Goal: Task Accomplishment & Management: Use online tool/utility

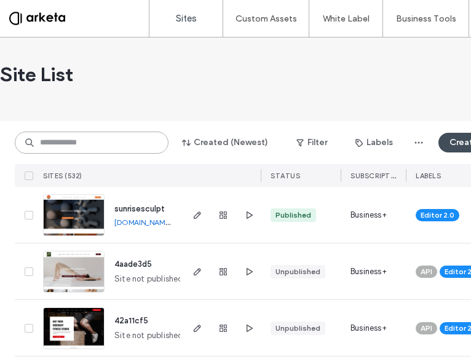
click at [92, 136] on input at bounding box center [92, 142] width 154 height 22
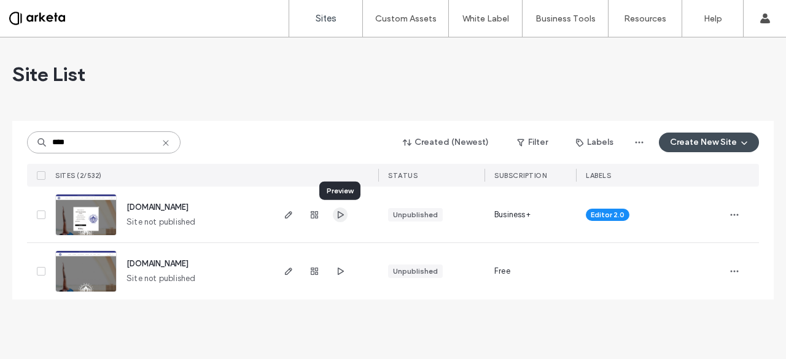
type input "****"
click at [340, 217] on use "button" at bounding box center [341, 214] width 6 height 7
click at [283, 217] on span "button" at bounding box center [288, 215] width 15 height 15
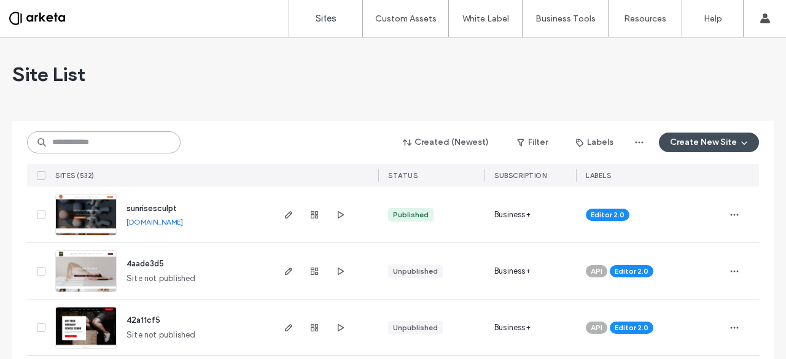
click at [85, 144] on input at bounding box center [104, 142] width 154 height 22
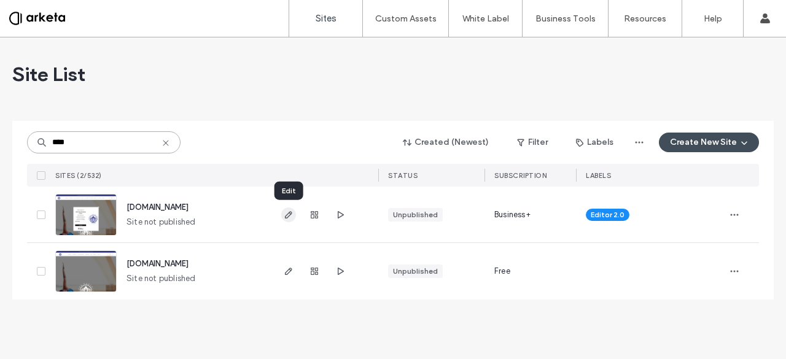
type input "****"
click at [295, 216] on span "button" at bounding box center [288, 215] width 15 height 15
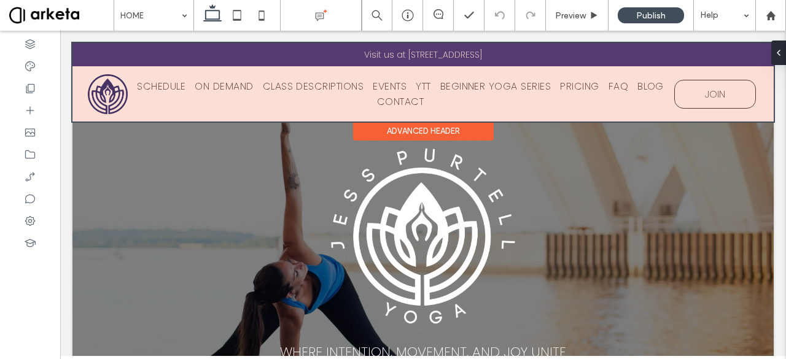
click at [109, 88] on div at bounding box center [423, 82] width 702 height 79
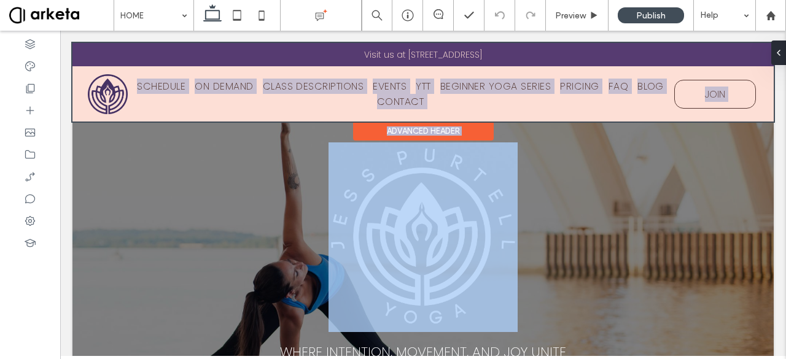
click at [109, 88] on div "Visit us at [STREET_ADDRESS] SCHEDULE ON DEMAND CLASS DESCRIPTIONS EVENTS YTT B…" at bounding box center [423, 82] width 702 height 79
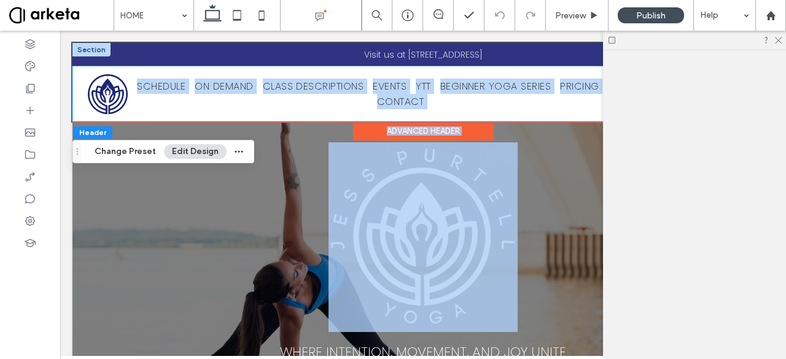
click at [109, 88] on img at bounding box center [108, 94] width 40 height 40
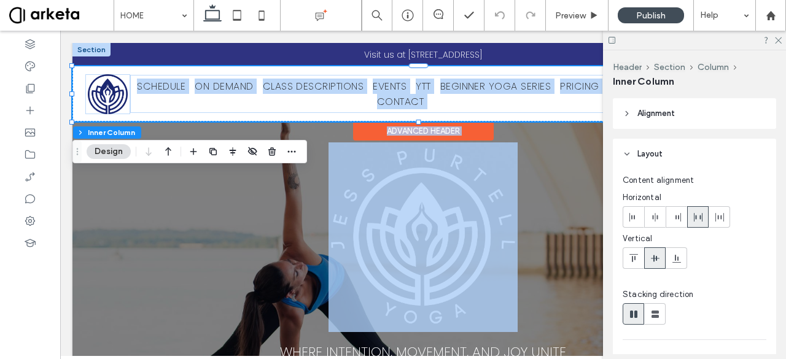
click at [109, 88] on img at bounding box center [108, 94] width 40 height 40
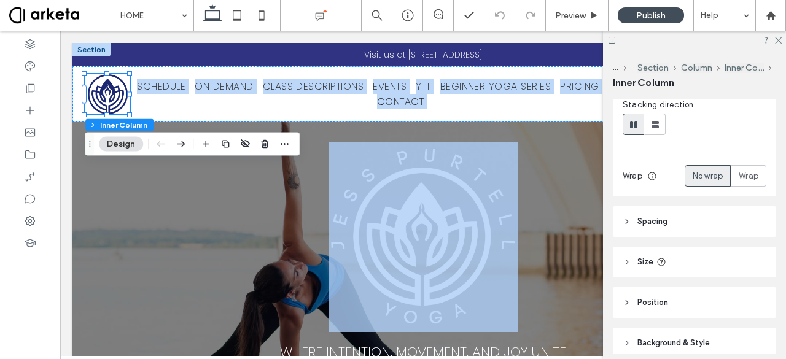
scroll to position [243, 0]
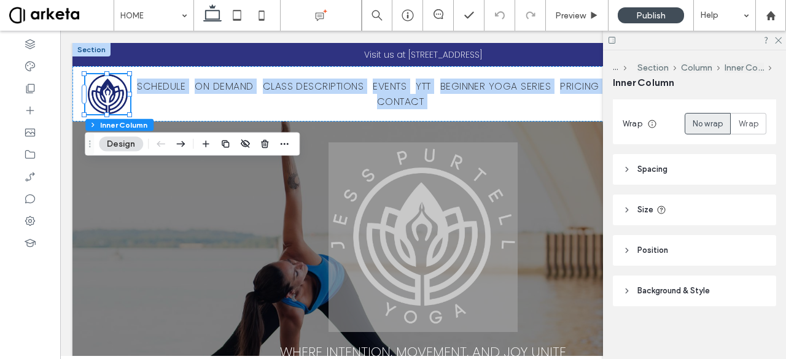
click at [714, 281] on header "Background & Style" at bounding box center [694, 291] width 163 height 31
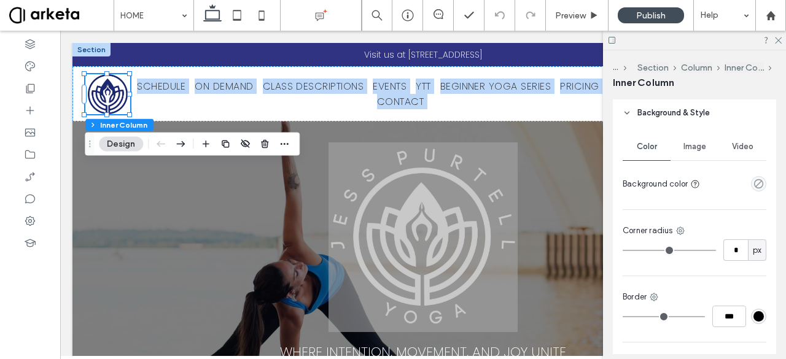
scroll to position [423, 0]
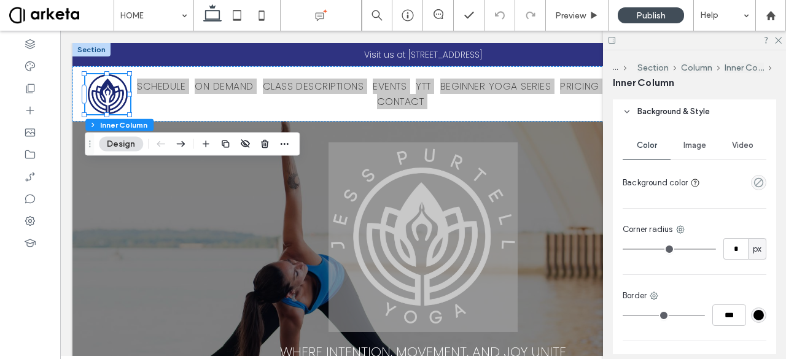
click at [693, 155] on div "Image" at bounding box center [695, 145] width 48 height 27
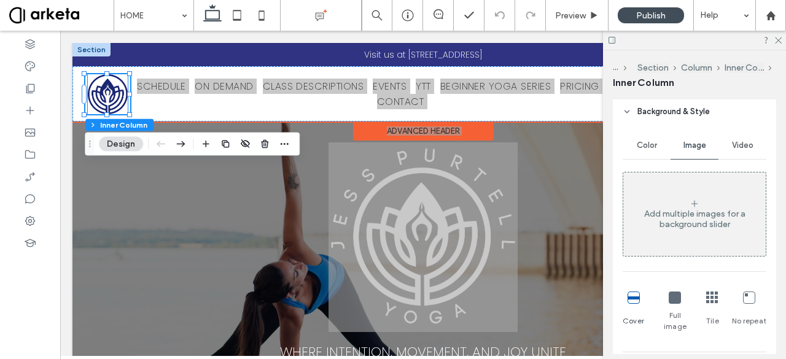
click at [100, 99] on img at bounding box center [108, 94] width 40 height 40
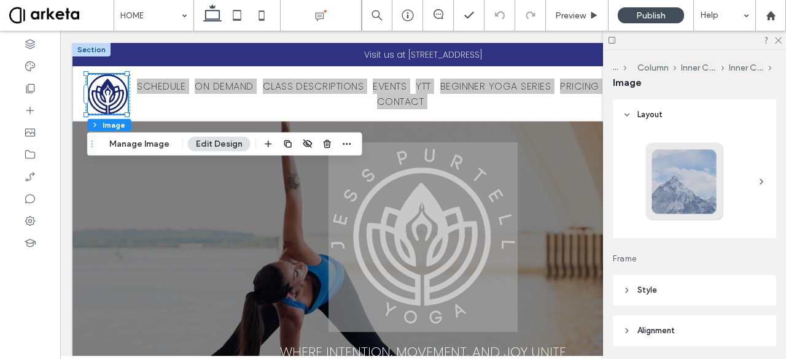
scroll to position [162, 0]
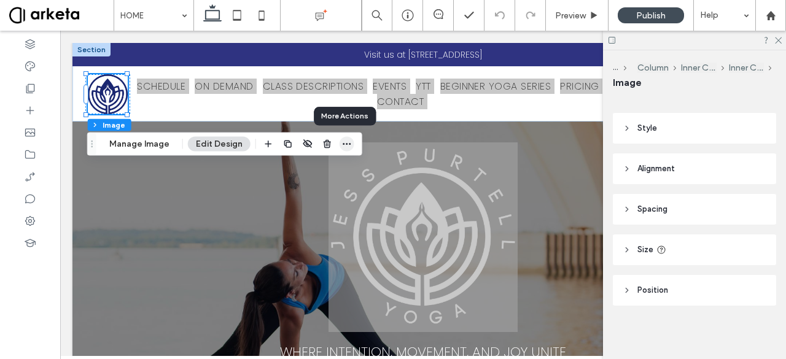
click at [349, 144] on icon "button" at bounding box center [347, 144] width 10 height 10
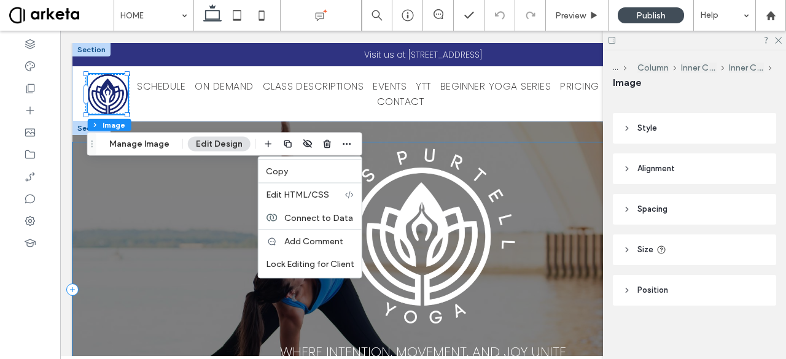
click at [540, 183] on div "WHERE INTENTION, MOVEMENT, AND JOY UNITE BOOK A LIVE CLASS WATCH ON DEMAND" at bounding box center [423, 290] width 702 height 295
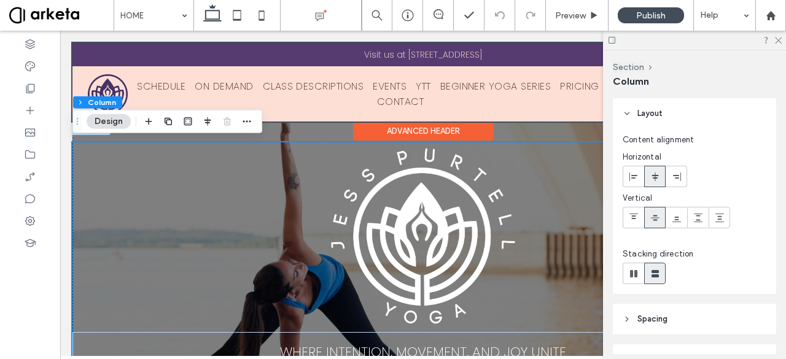
click at [120, 84] on div at bounding box center [423, 82] width 702 height 79
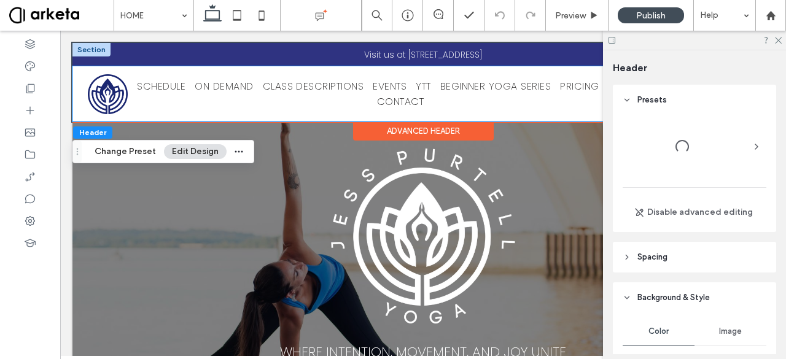
click at [120, 84] on img at bounding box center [108, 94] width 40 height 40
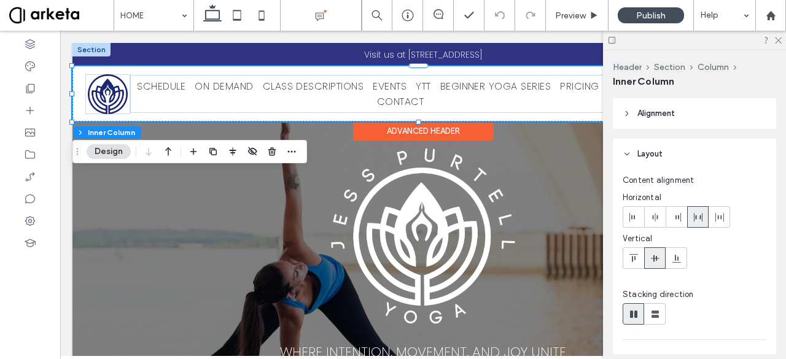
click at [111, 87] on img at bounding box center [108, 94] width 40 height 40
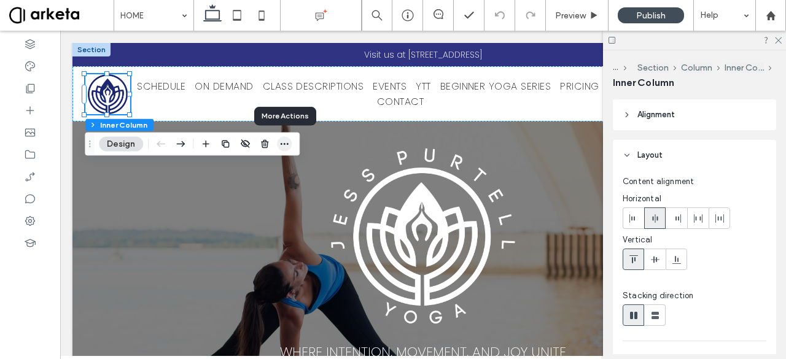
click at [283, 144] on icon "button" at bounding box center [285, 144] width 10 height 10
click at [751, 66] on button "Inner Column" at bounding box center [744, 68] width 39 height 10
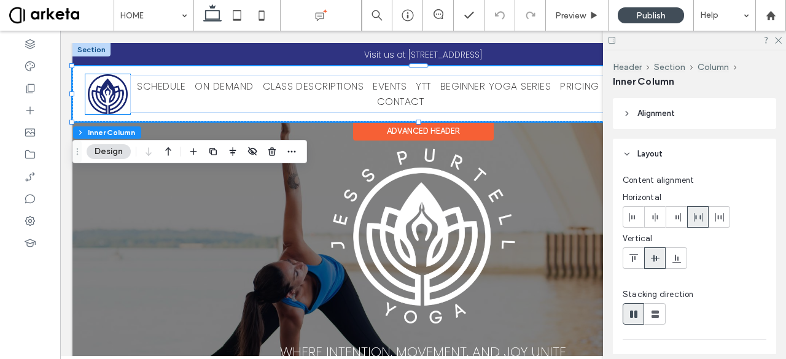
click at [110, 95] on img at bounding box center [108, 94] width 40 height 40
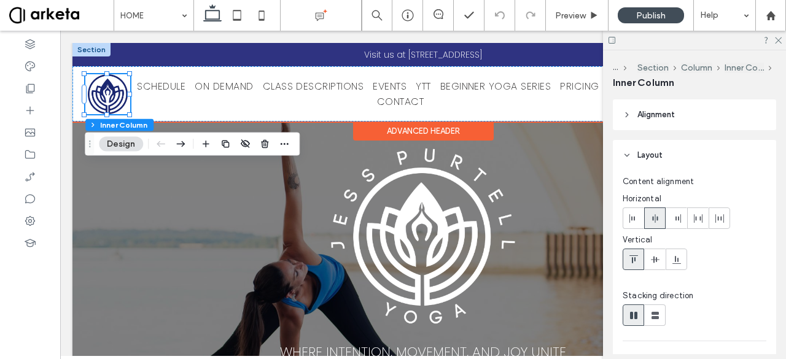
click at [110, 95] on img at bounding box center [108, 94] width 40 height 40
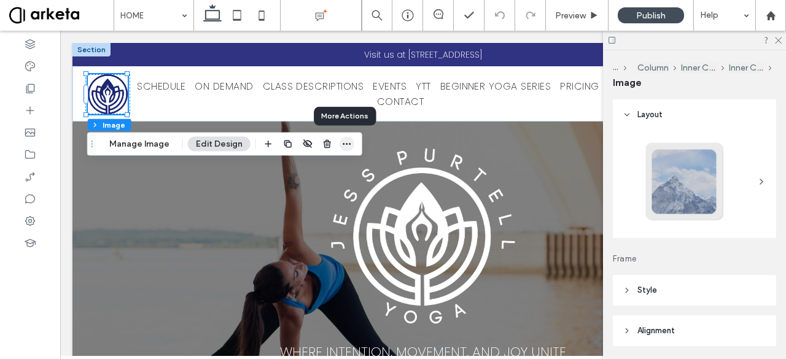
click at [343, 141] on icon "button" at bounding box center [347, 144] width 10 height 10
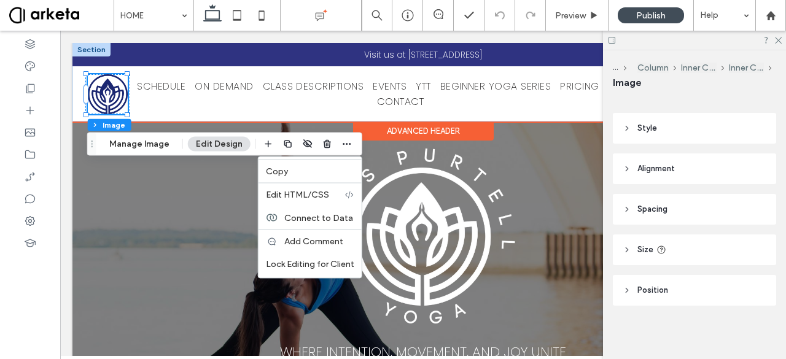
click at [113, 93] on img at bounding box center [108, 94] width 40 height 40
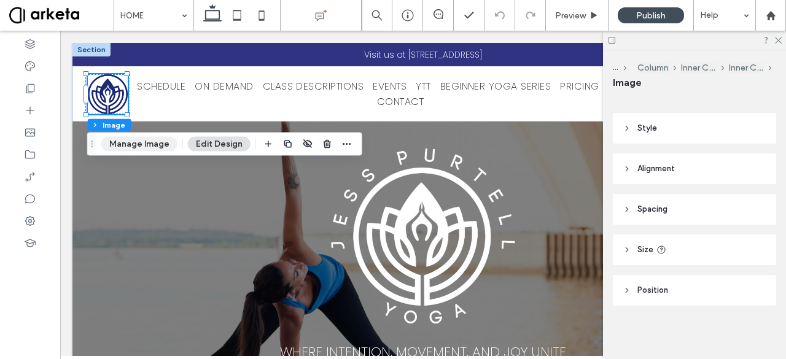
click at [124, 146] on button "Manage Image" at bounding box center [139, 144] width 76 height 15
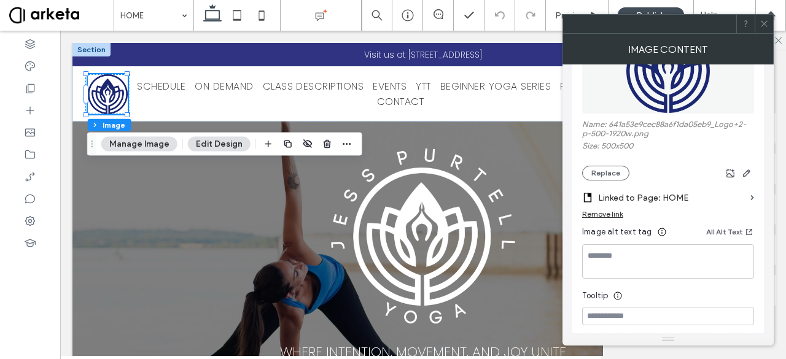
scroll to position [76, 0]
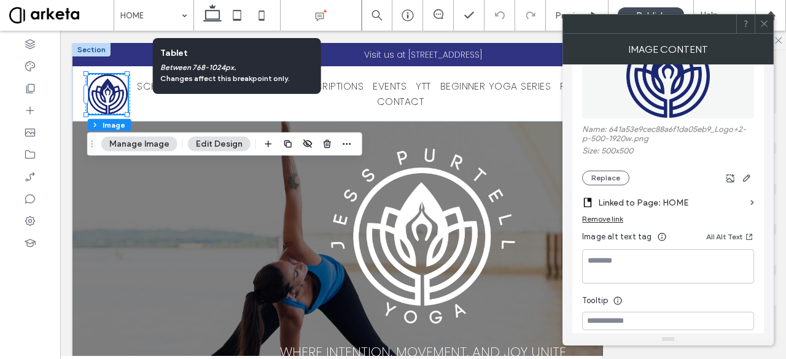
click at [237, 19] on use at bounding box center [237, 15] width 8 height 10
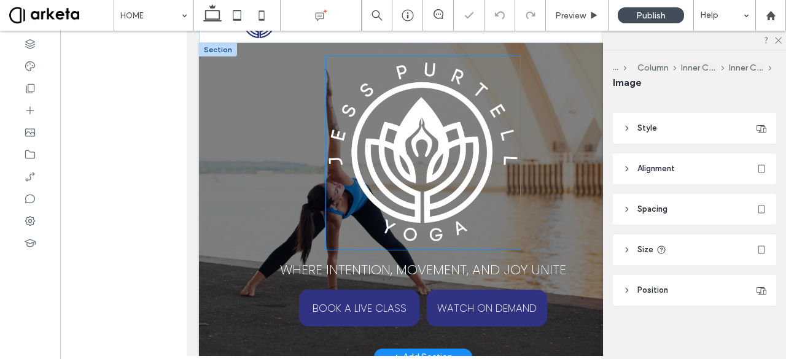
scroll to position [0, 0]
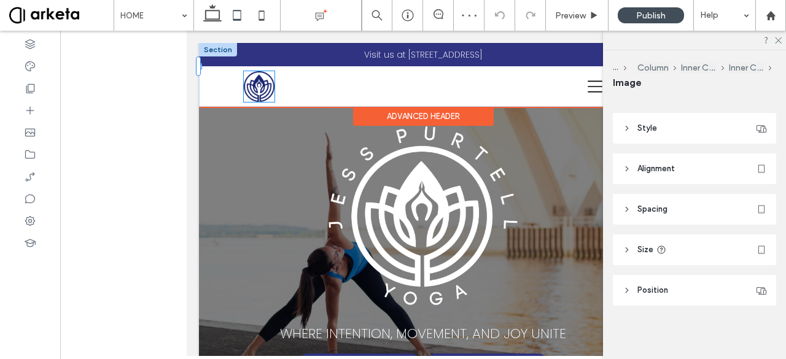
click at [256, 85] on img at bounding box center [259, 86] width 31 height 31
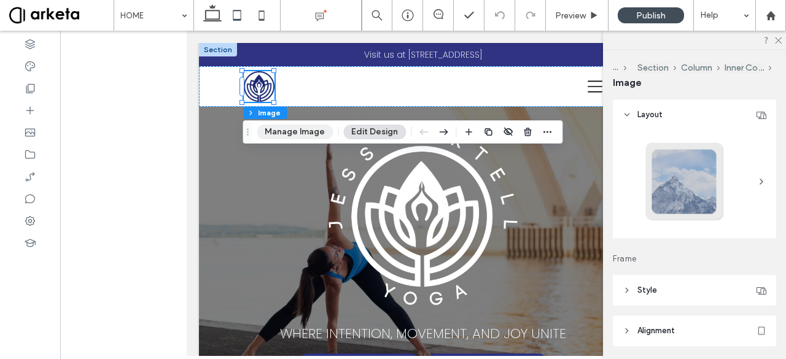
click at [295, 133] on button "Manage Image" at bounding box center [295, 132] width 76 height 15
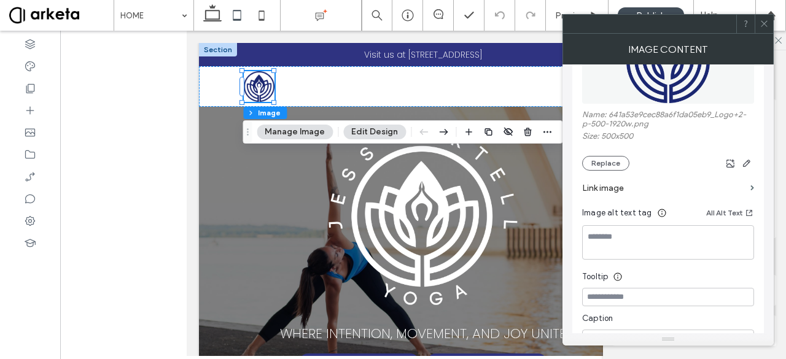
scroll to position [91, 0]
click at [710, 184] on label "Link image" at bounding box center [663, 187] width 163 height 23
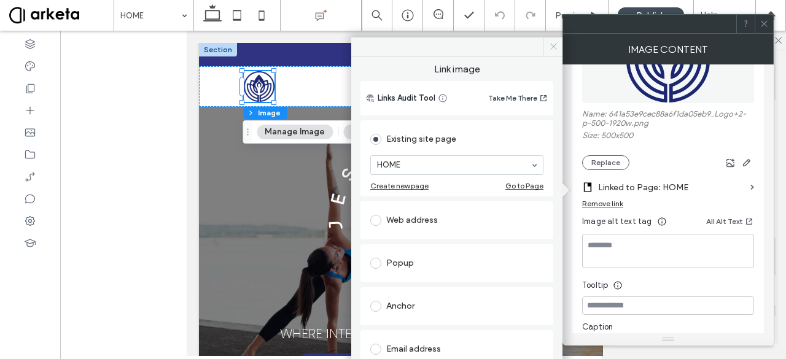
click at [555, 45] on icon at bounding box center [553, 46] width 9 height 9
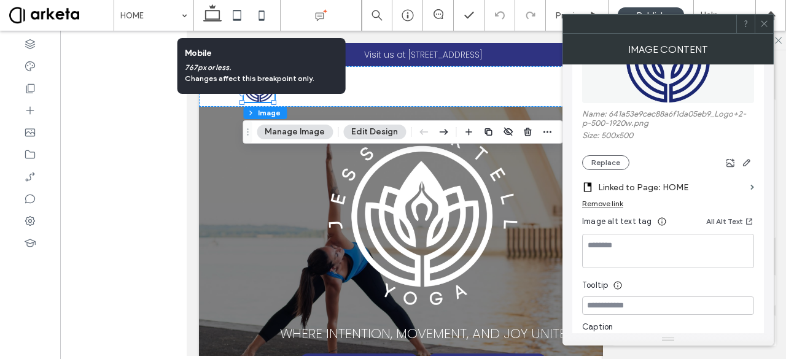
click at [265, 17] on icon at bounding box center [261, 15] width 25 height 25
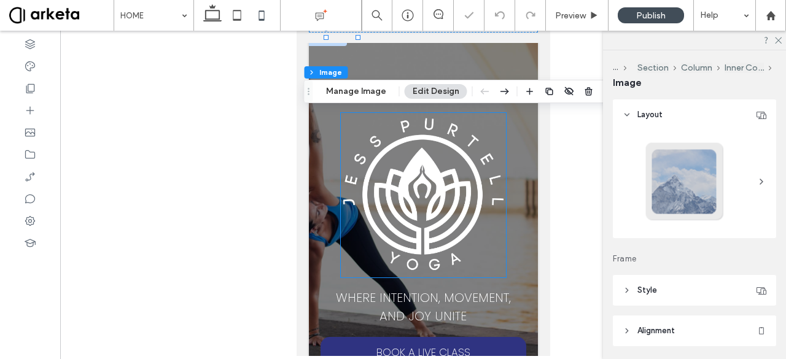
scroll to position [0, 0]
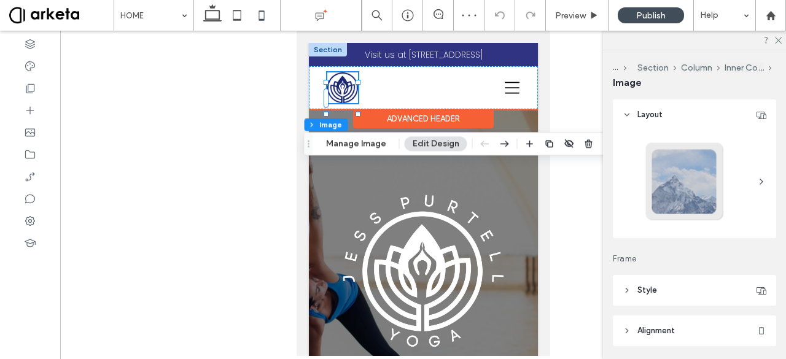
click at [340, 94] on img at bounding box center [342, 87] width 31 height 31
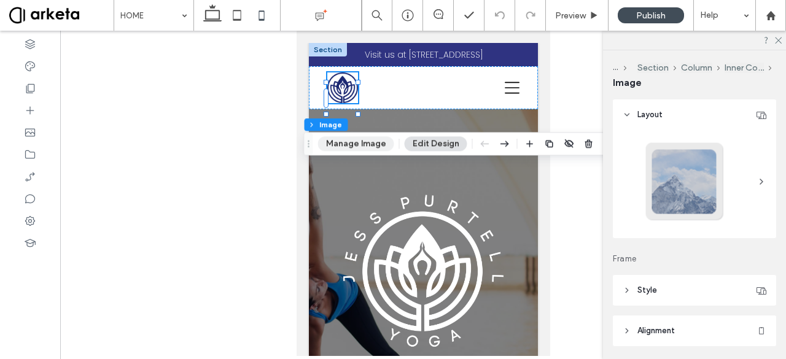
click at [348, 150] on button "Manage Image" at bounding box center [356, 143] width 76 height 15
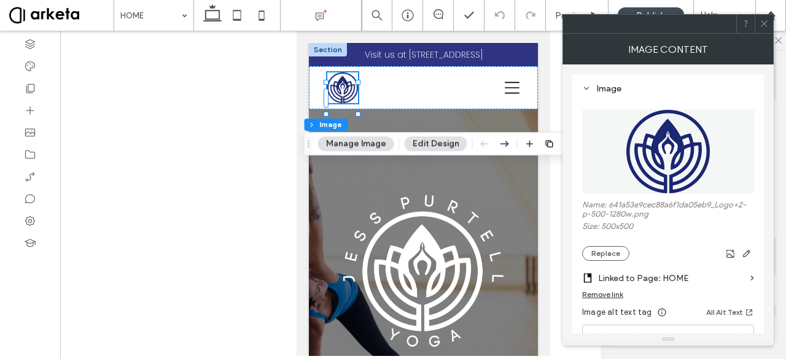
scroll to position [25, 0]
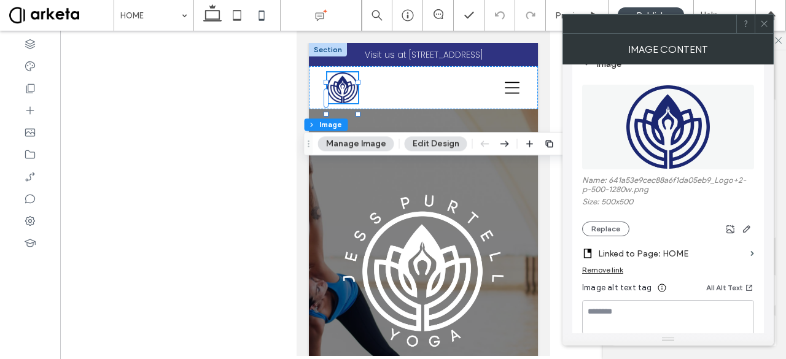
click at [764, 22] on icon at bounding box center [764, 23] width 9 height 9
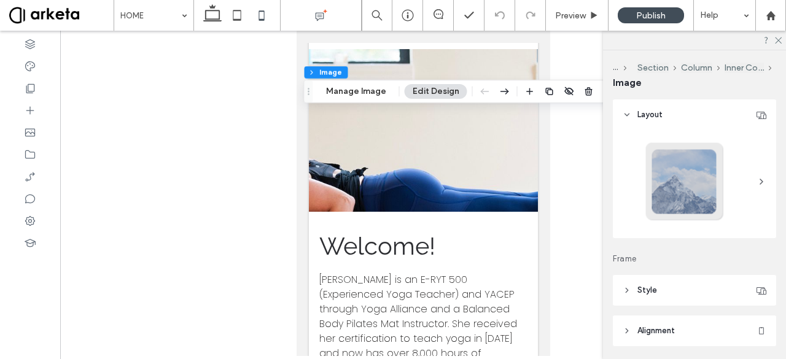
scroll to position [1311, 0]
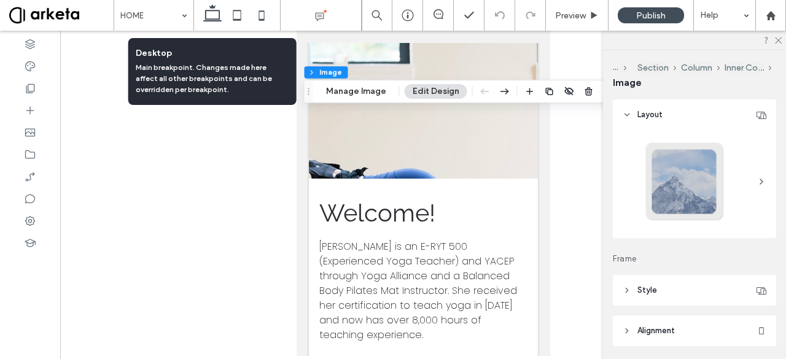
click at [215, 17] on icon at bounding box center [212, 15] width 25 height 25
type input "**"
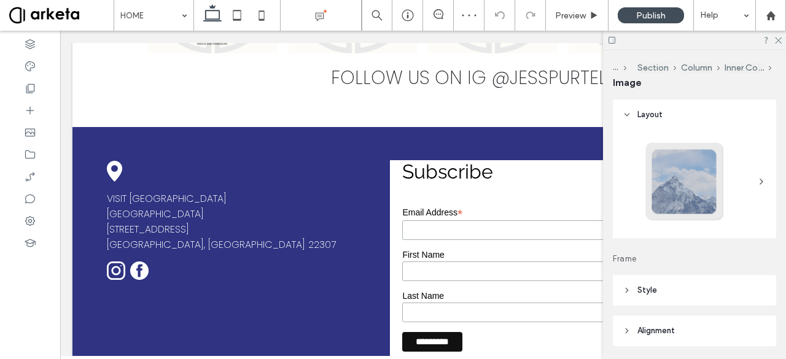
scroll to position [2146, 0]
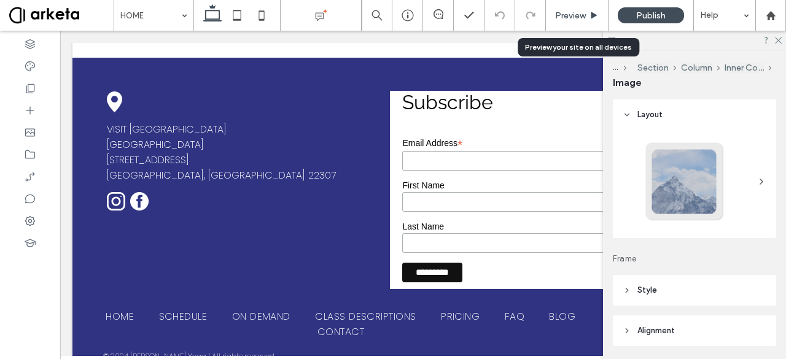
click at [573, 17] on span "Preview" at bounding box center [570, 15] width 31 height 10
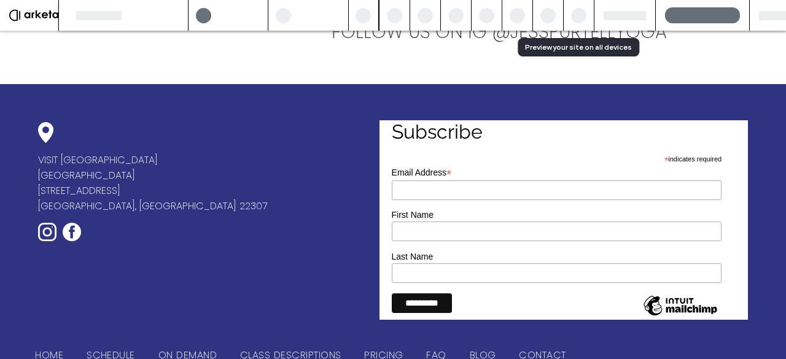
scroll to position [2164, 0]
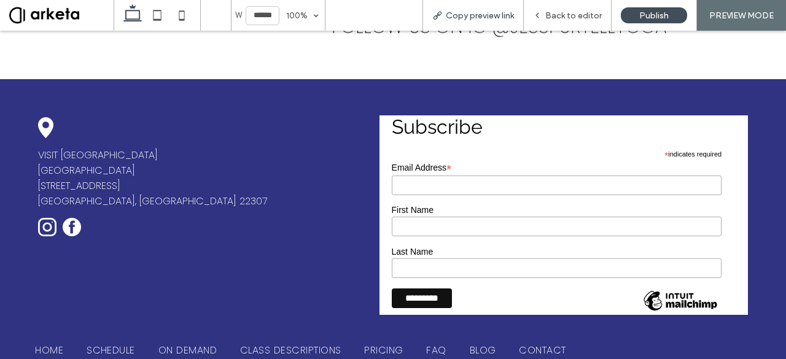
click at [491, 15] on span "Copy preview link" at bounding box center [480, 15] width 68 height 10
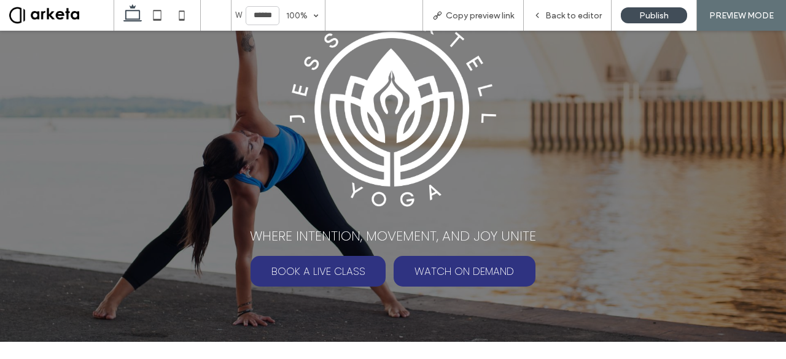
scroll to position [0, 0]
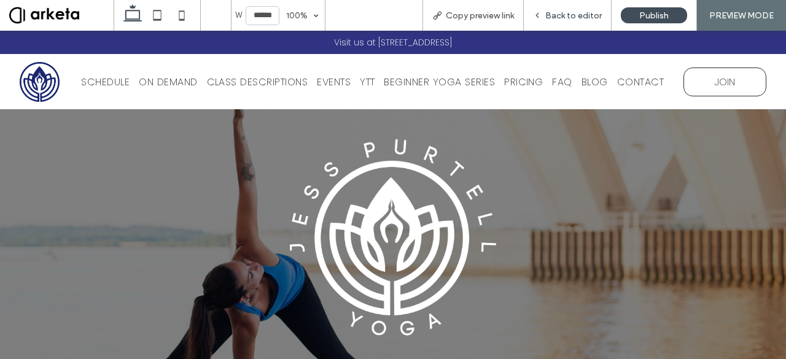
click at [552, 17] on span "Back to editor" at bounding box center [574, 15] width 57 height 10
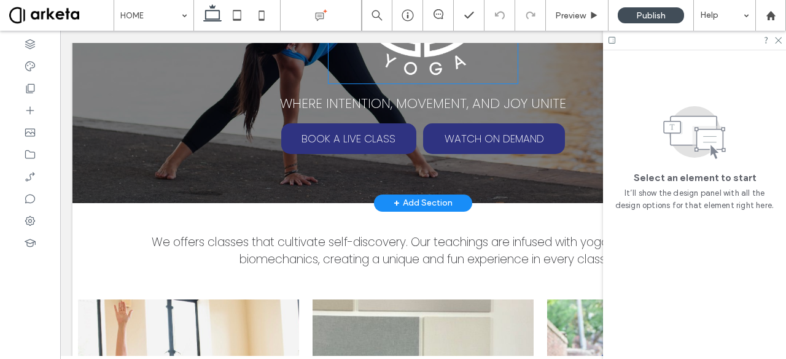
scroll to position [270, 0]
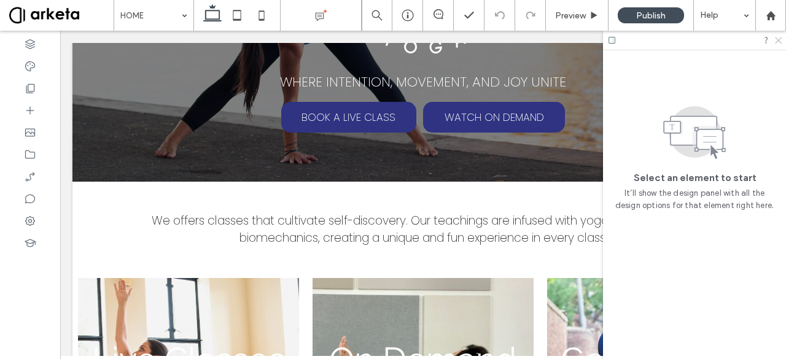
click at [775, 37] on icon at bounding box center [778, 40] width 8 height 8
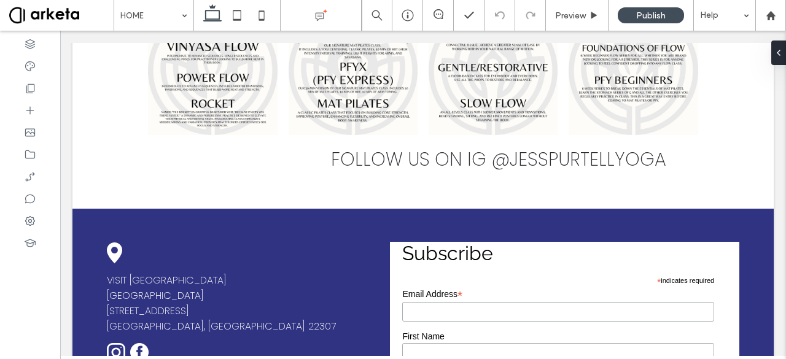
scroll to position [2143, 0]
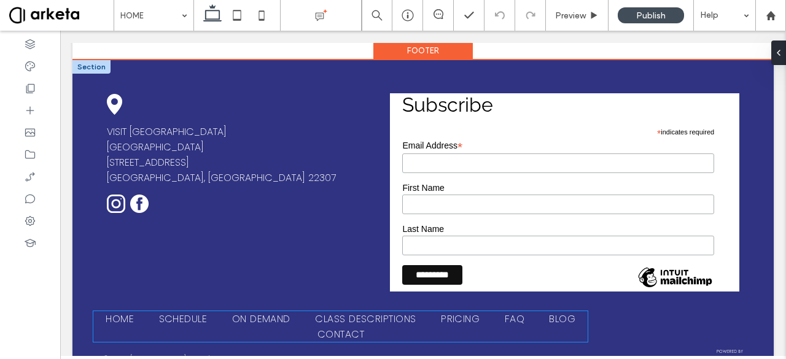
click at [370, 311] on span "CLASS DESCRIPTIONS" at bounding box center [365, 318] width 101 height 15
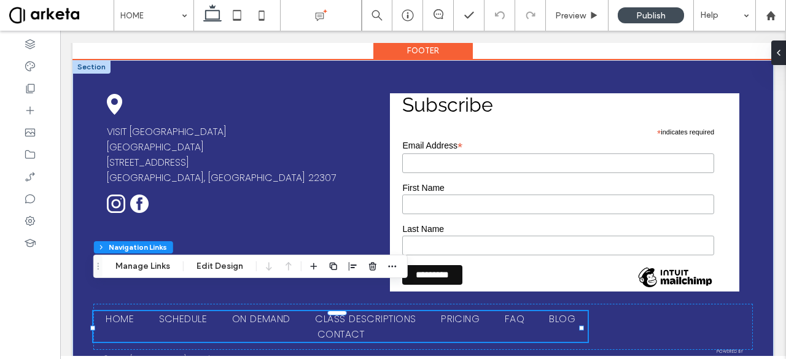
click at [370, 311] on span "CLASS DESCRIPTIONS" at bounding box center [365, 318] width 101 height 15
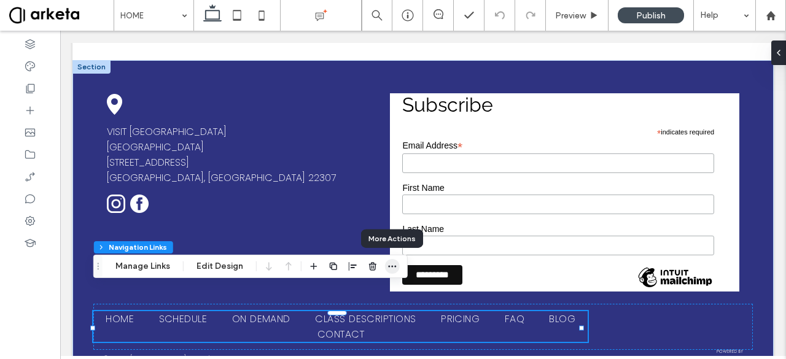
click at [388, 265] on icon "button" at bounding box center [393, 267] width 10 height 10
click at [145, 262] on button "Manage Links" at bounding box center [143, 266] width 71 height 15
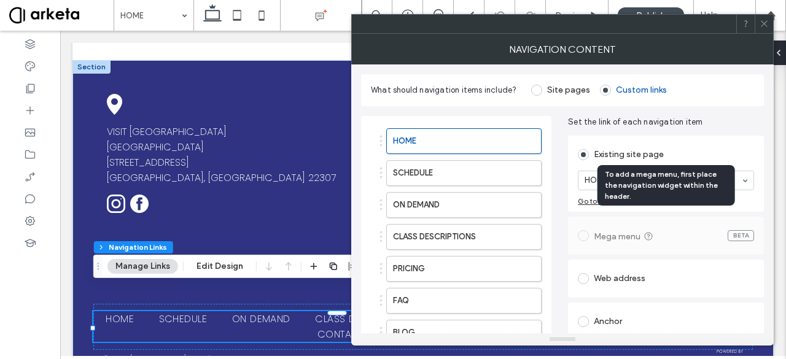
scroll to position [111, 0]
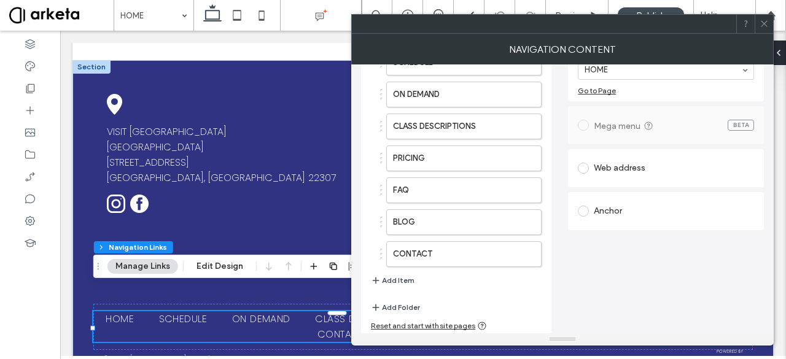
click at [762, 25] on icon at bounding box center [764, 23] width 9 height 9
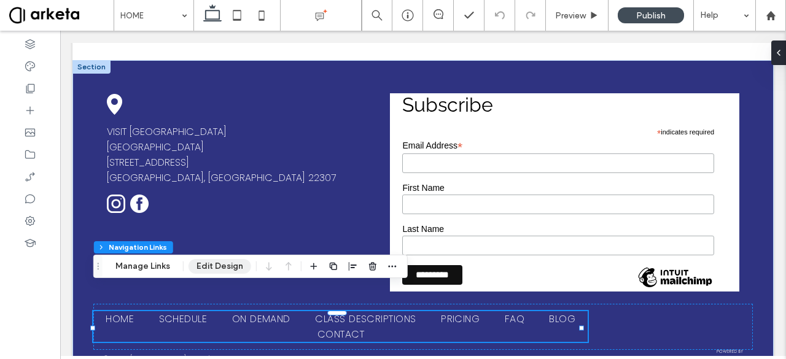
click at [217, 266] on button "Edit Design" at bounding box center [220, 266] width 63 height 15
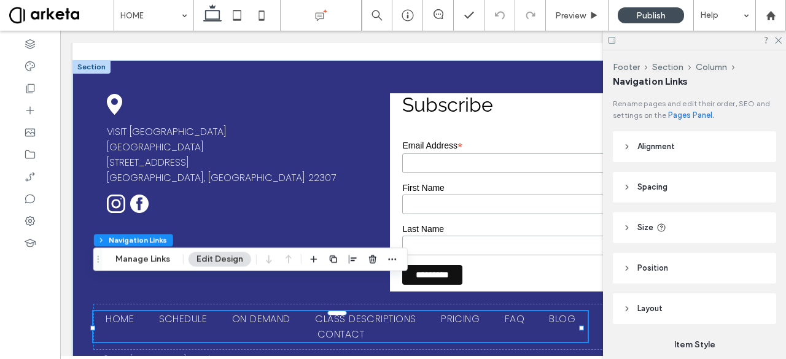
scroll to position [131, 0]
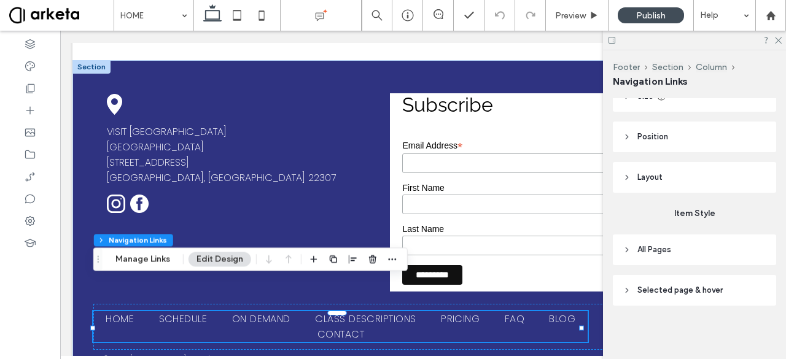
click at [668, 254] on span "All Pages" at bounding box center [655, 250] width 34 height 12
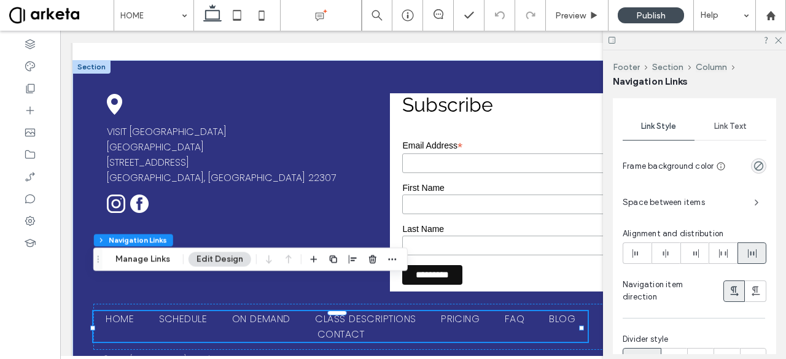
scroll to position [262, 0]
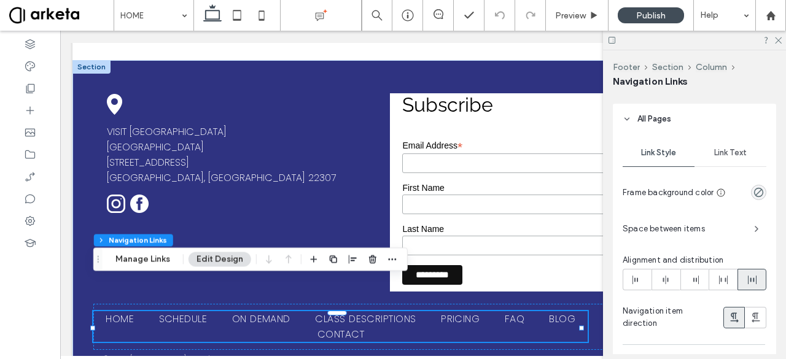
click at [748, 145] on div "Link Text" at bounding box center [731, 152] width 72 height 27
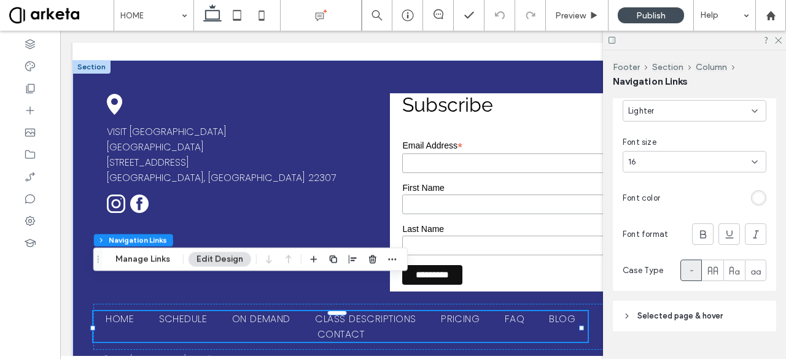
scroll to position [436, 0]
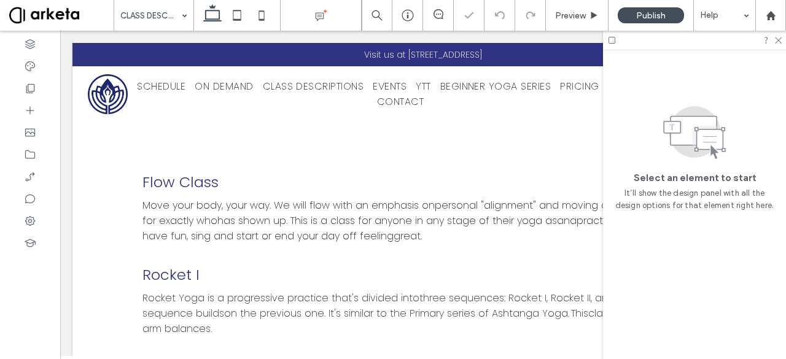
scroll to position [1295, 0]
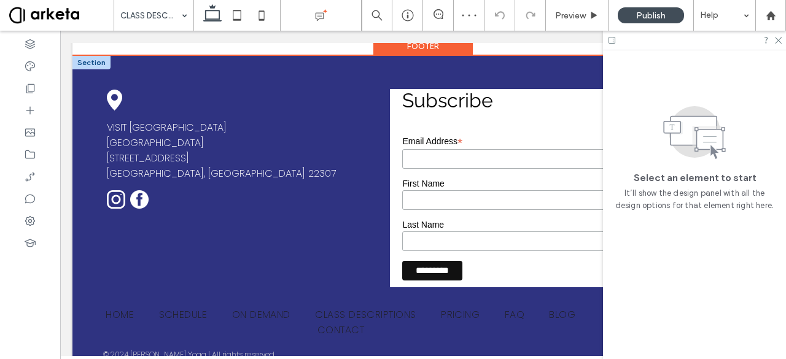
click at [296, 307] on link "ON DEMAND" at bounding box center [261, 314] width 77 height 15
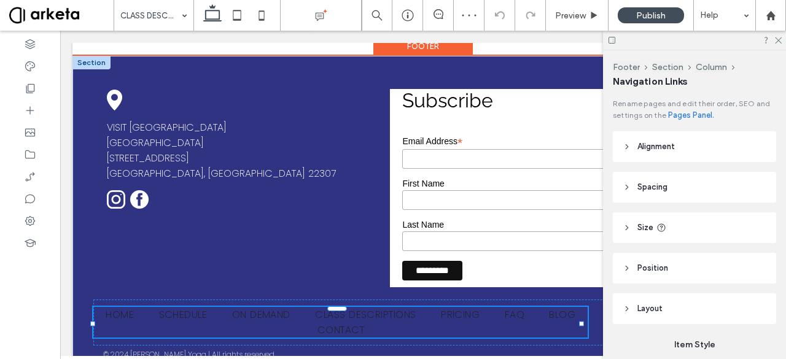
click at [296, 307] on link "ON DEMAND" at bounding box center [261, 314] width 77 height 15
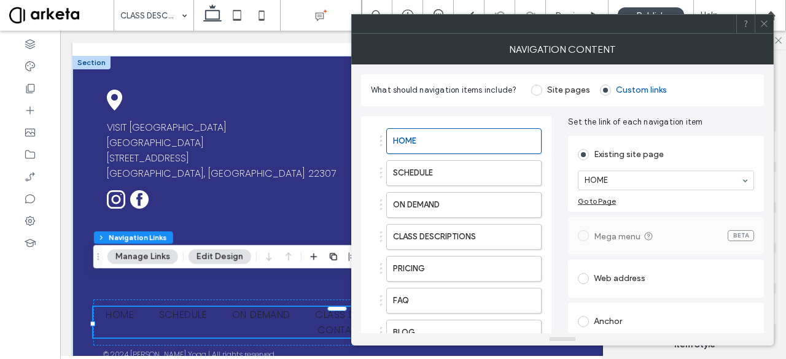
click at [763, 23] on icon at bounding box center [764, 23] width 9 height 9
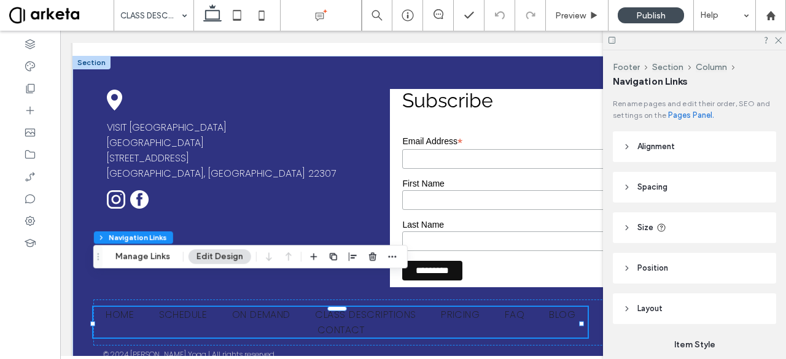
click at [728, 267] on header "Position" at bounding box center [694, 268] width 163 height 31
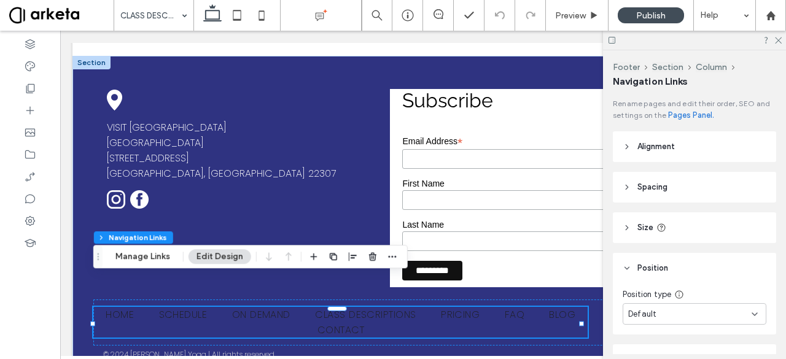
click at [728, 267] on header "Position" at bounding box center [694, 268] width 163 height 31
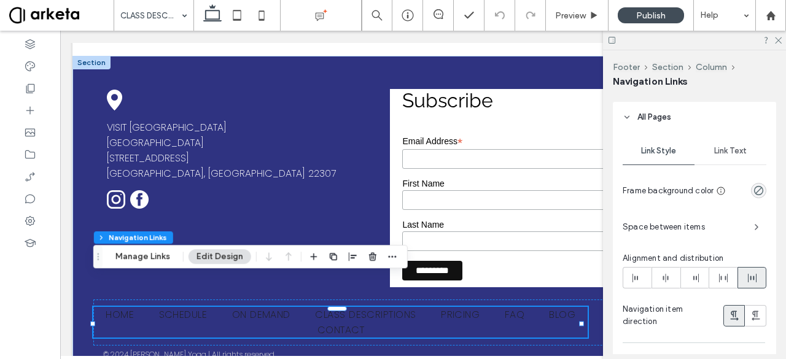
scroll to position [197, 0]
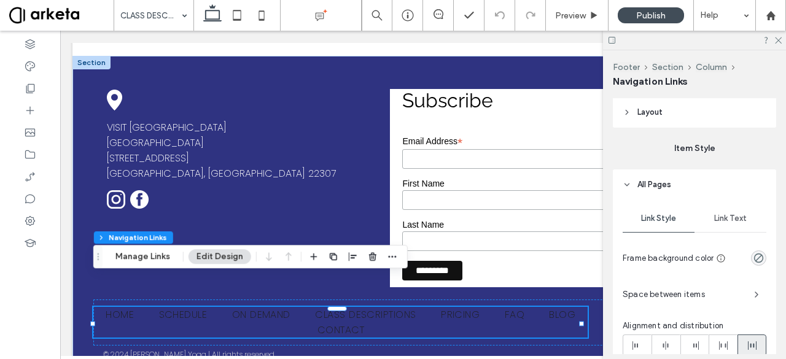
click at [718, 225] on div "Link Text" at bounding box center [731, 218] width 72 height 27
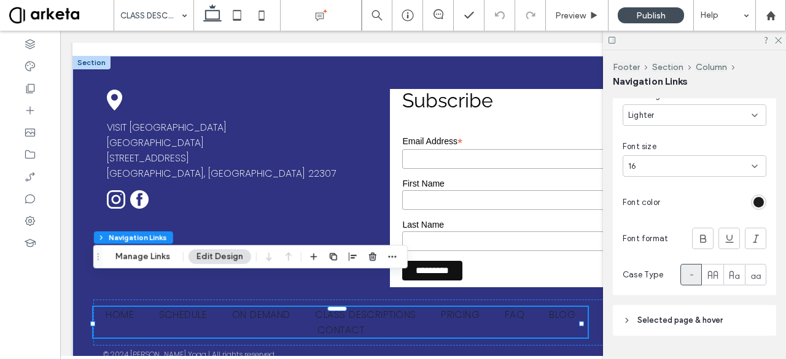
scroll to position [405, 0]
click at [756, 201] on div "rgb(30, 29, 29)" at bounding box center [759, 202] width 10 height 10
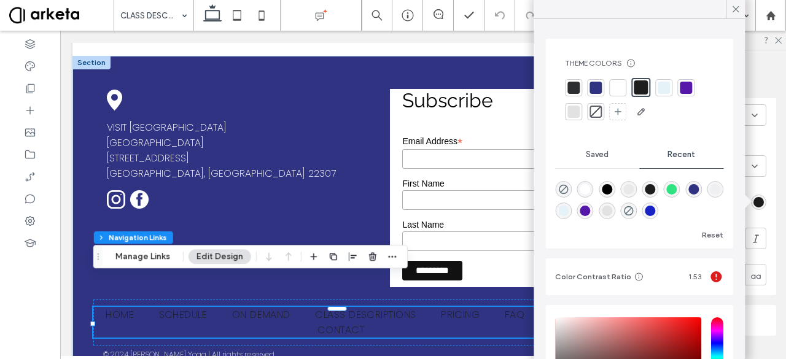
click at [586, 190] on div "rgba(255, 255, 255, 1)" at bounding box center [586, 189] width 10 height 10
type input "*******"
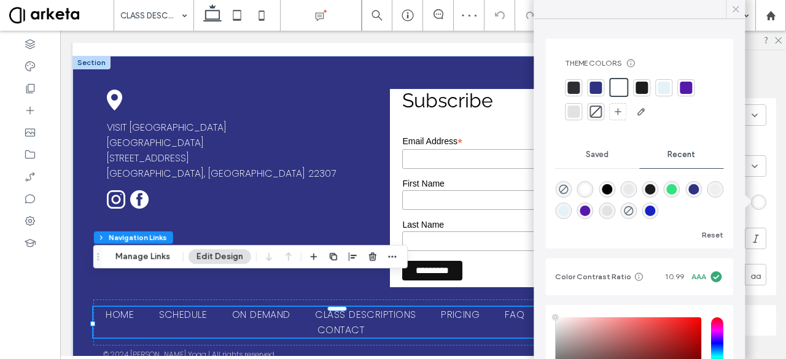
click at [736, 9] on use at bounding box center [736, 9] width 6 height 6
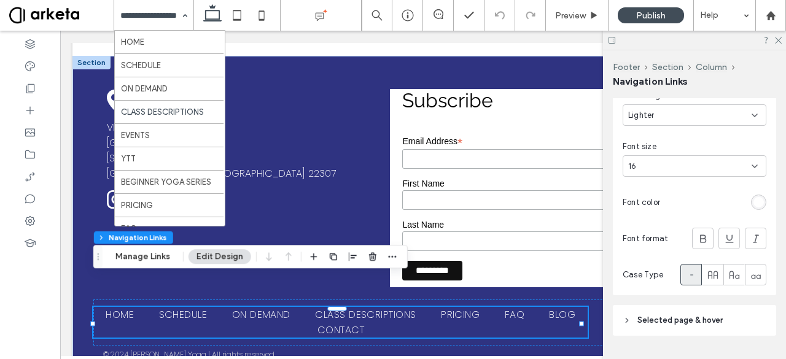
scroll to position [206, 0]
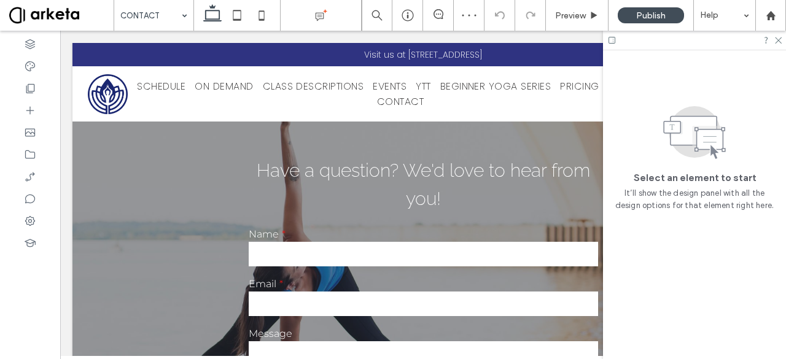
scroll to position [411, 0]
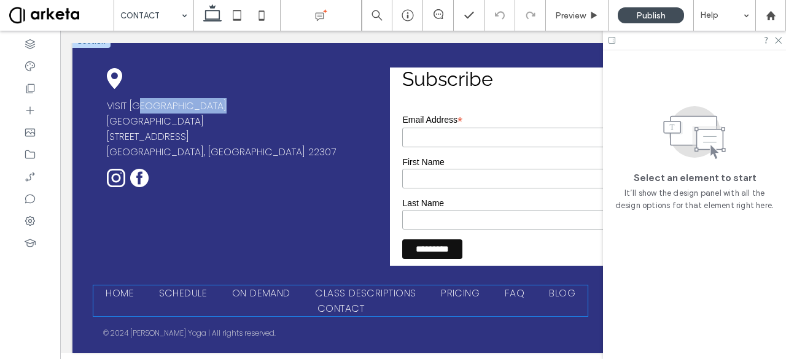
click at [493, 298] on ul "HOME SCHEDULE ON DEMAND CLASS DESCRIPTIONS PRICING FAQ BLOG CONTACT" at bounding box center [340, 301] width 495 height 31
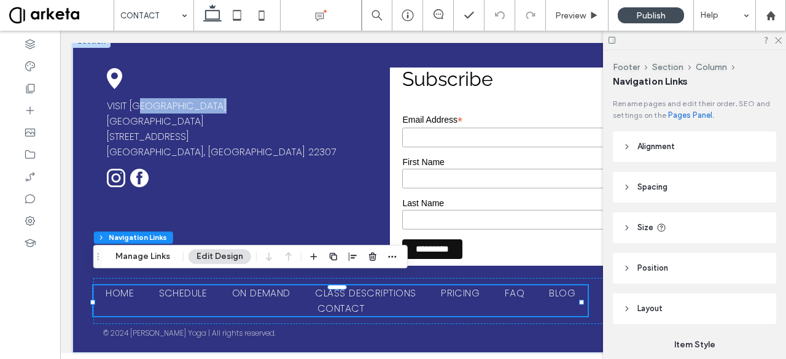
click at [493, 298] on ul "HOME SCHEDULE ON DEMAND CLASS DESCRIPTIONS PRICING FAQ BLOG CONTACT" at bounding box center [340, 301] width 495 height 31
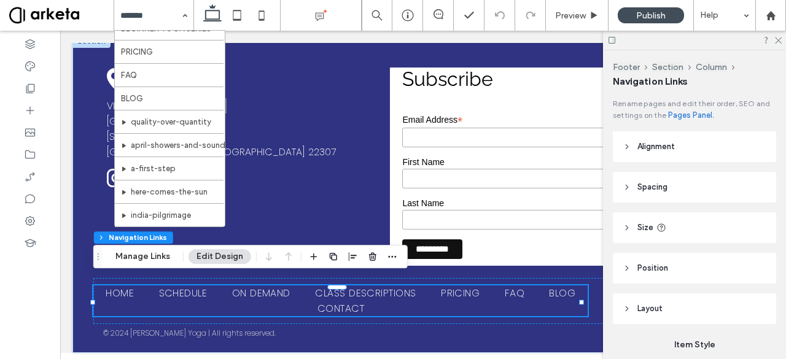
scroll to position [143, 0]
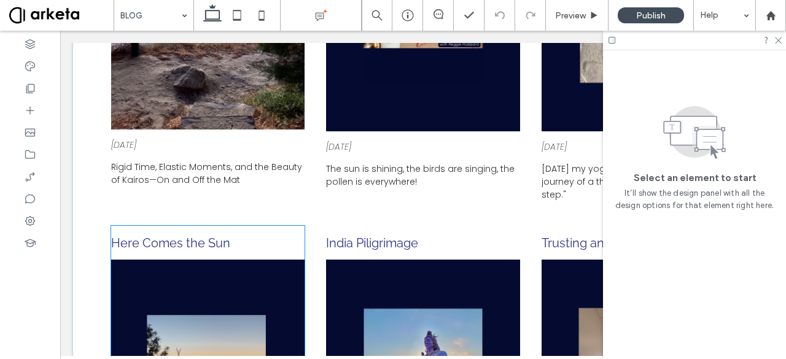
scroll to position [283, 0]
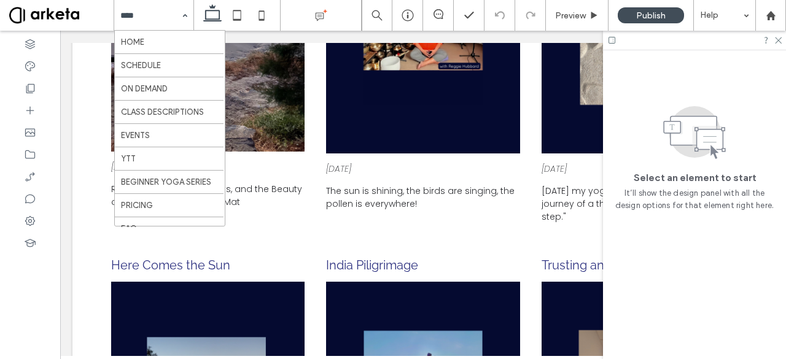
click at [155, 14] on input at bounding box center [150, 15] width 61 height 31
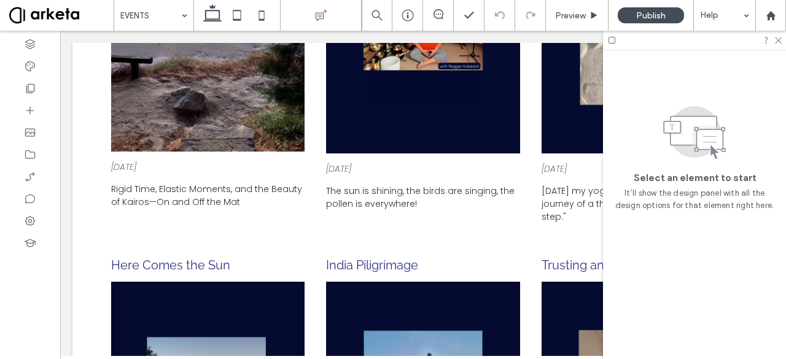
click at [167, 14] on input at bounding box center [150, 15] width 61 height 31
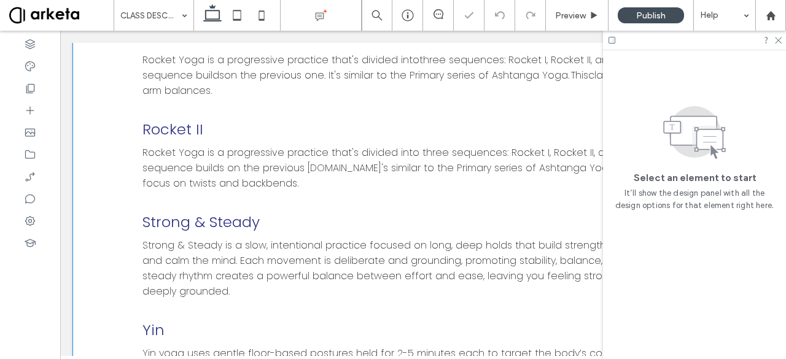
scroll to position [1295, 0]
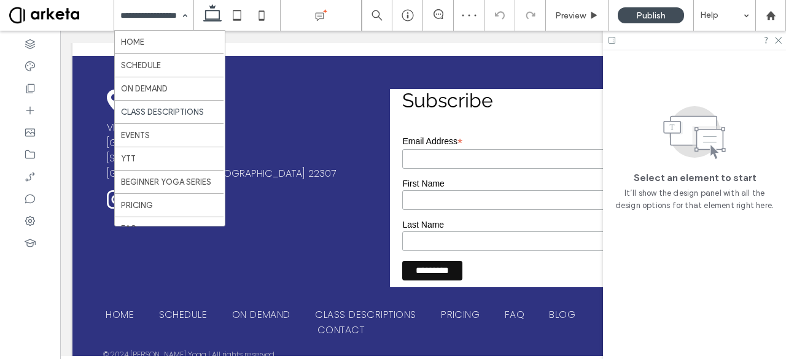
click at [170, 9] on input at bounding box center [150, 15] width 61 height 31
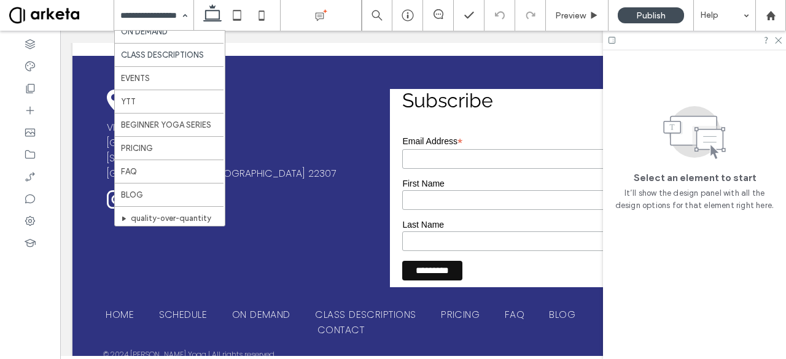
scroll to position [58, 0]
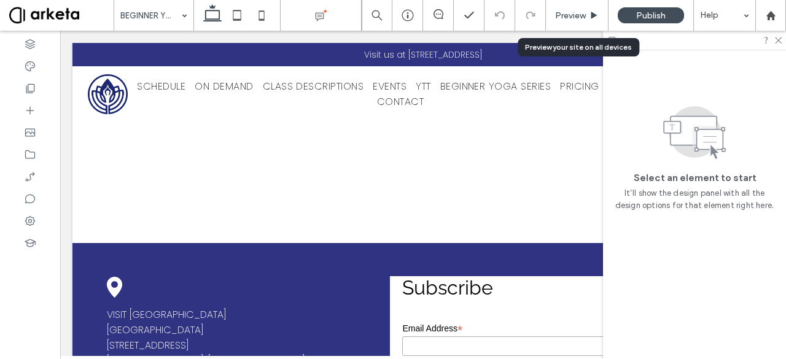
click at [573, 14] on span "Preview" at bounding box center [570, 15] width 31 height 10
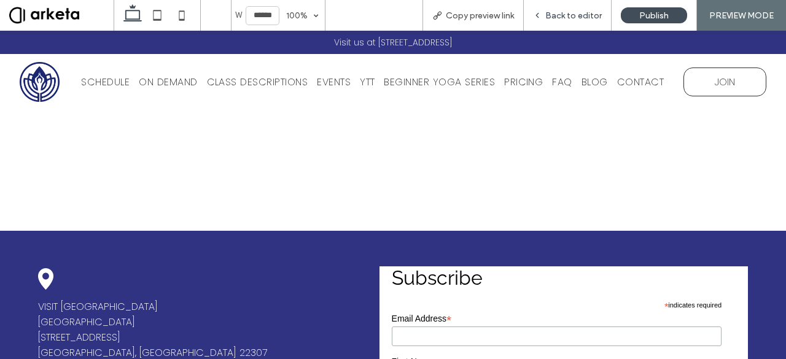
click at [567, 14] on span "Back to editor" at bounding box center [574, 15] width 57 height 10
